Goal: Information Seeking & Learning: Understand process/instructions

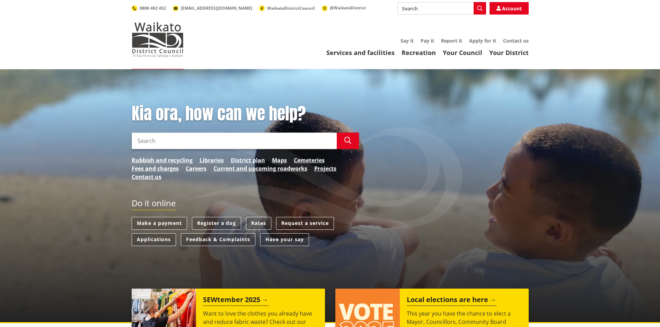
click at [175, 141] on input "Search" at bounding box center [234, 141] width 205 height 17
type input "vehicle crossing"
click at [347, 140] on icon "button" at bounding box center [347, 140] width 7 height 7
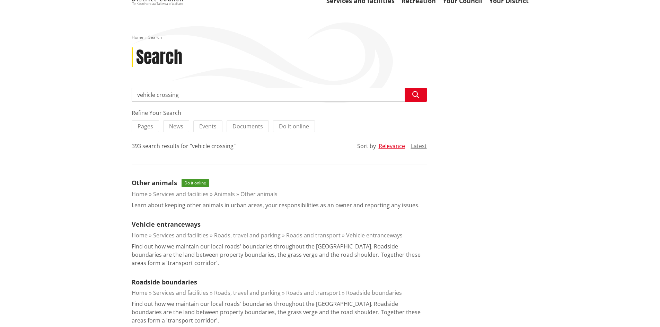
scroll to position [69, 0]
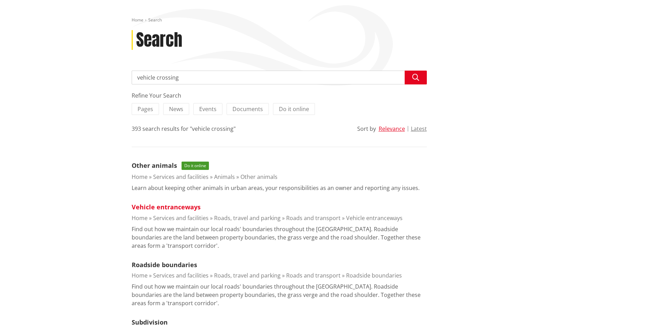
click at [181, 204] on link "Vehicle entranceways" at bounding box center [166, 207] width 69 height 8
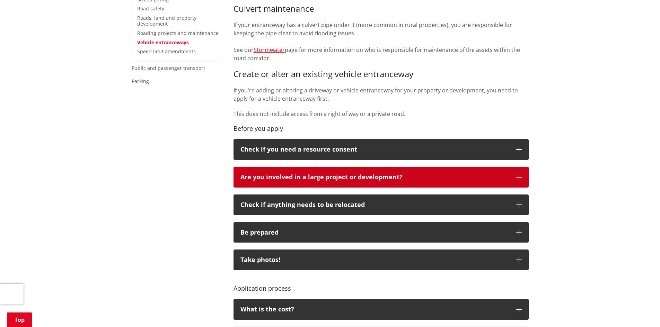
scroll to position [242, 0]
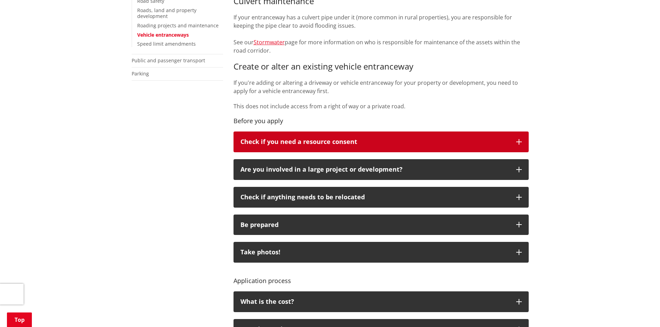
click at [518, 143] on icon "button" at bounding box center [519, 142] width 6 height 6
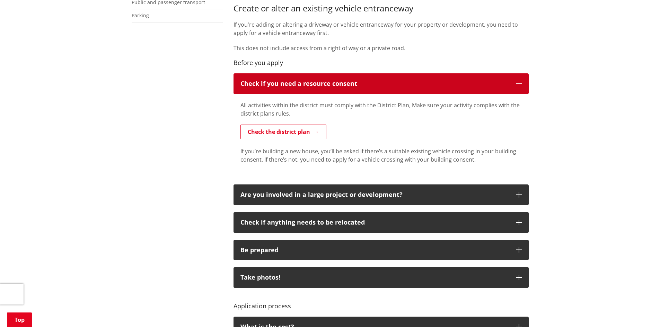
scroll to position [346, 0]
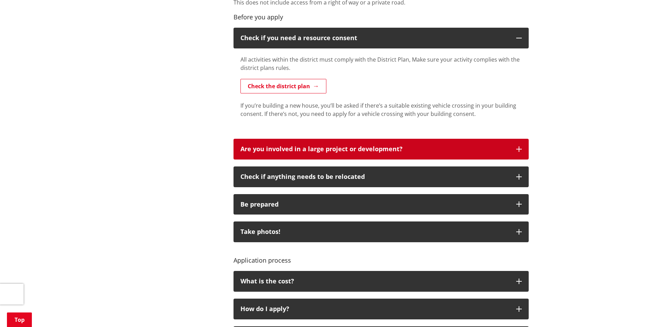
click at [520, 149] on icon "button" at bounding box center [519, 149] width 6 height 6
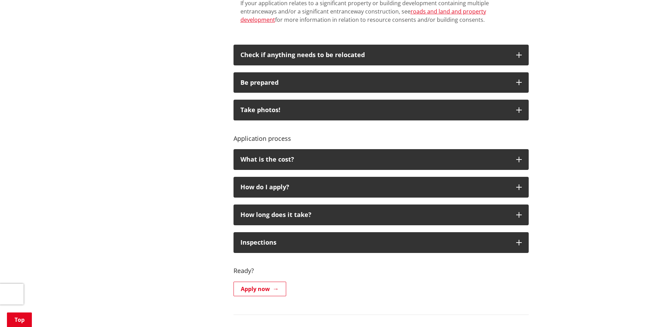
scroll to position [519, 0]
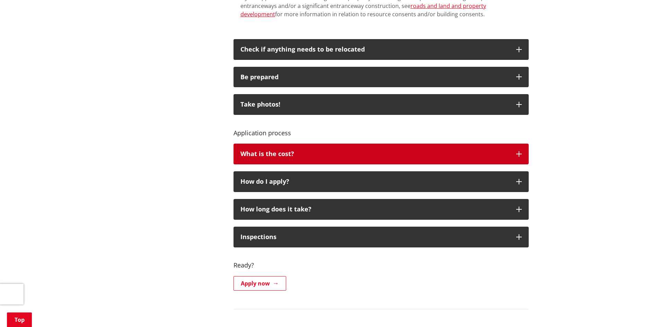
click at [518, 151] on button "What is the cost?" at bounding box center [380, 154] width 295 height 21
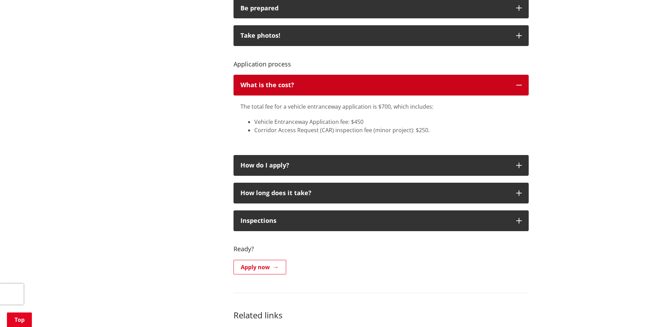
scroll to position [589, 0]
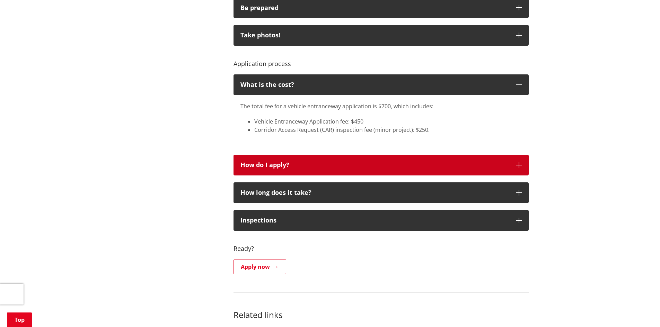
click at [516, 163] on icon "button" at bounding box center [519, 165] width 6 height 6
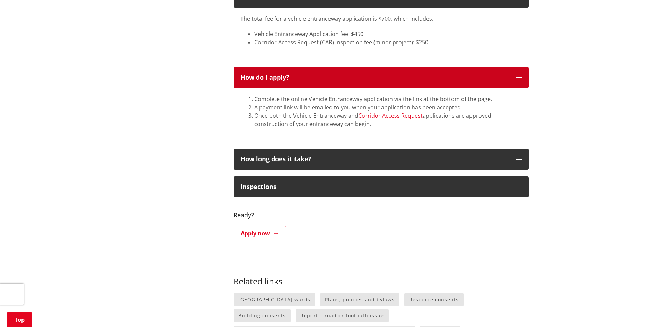
scroll to position [693, 0]
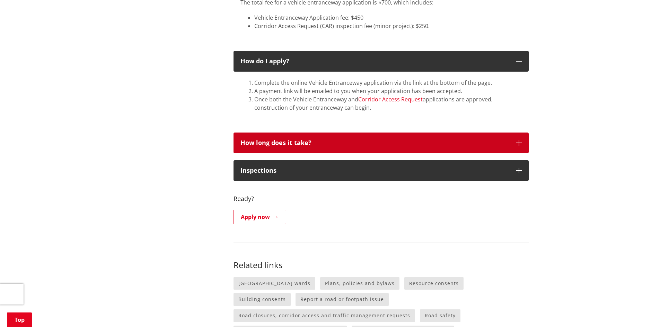
click at [518, 143] on icon "button" at bounding box center [519, 143] width 6 height 6
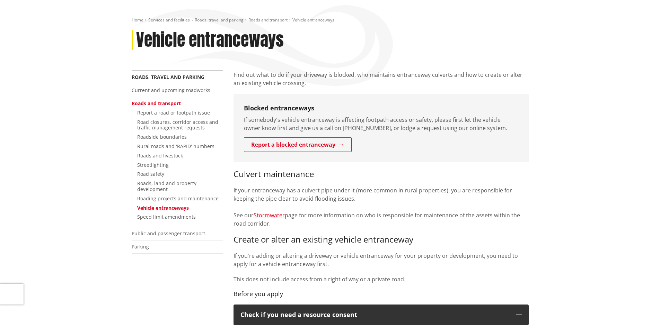
scroll to position [35, 0]
